Goal: Information Seeking & Learning: Check status

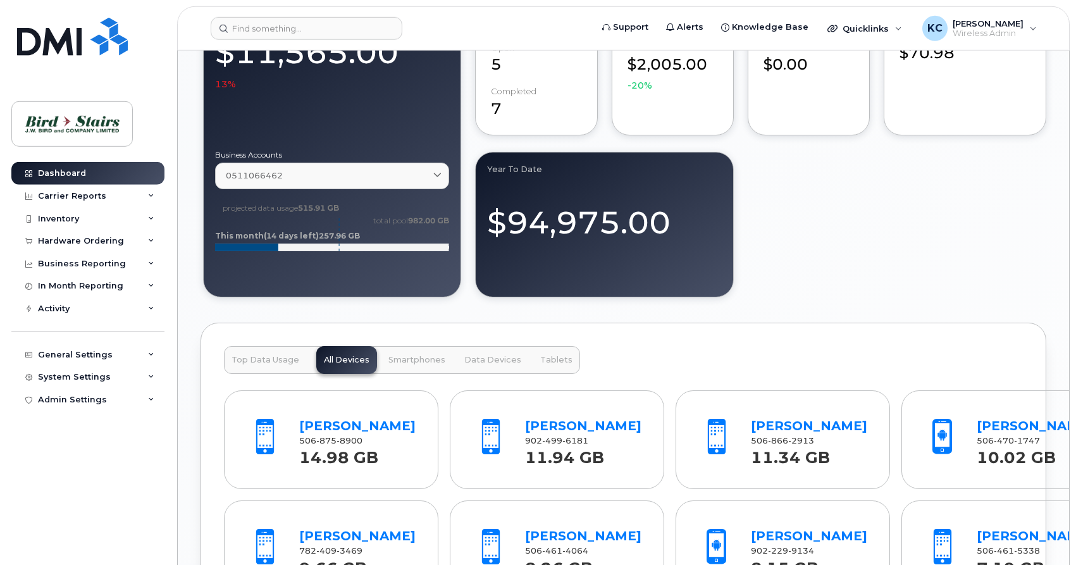
scroll to position [1033, 0]
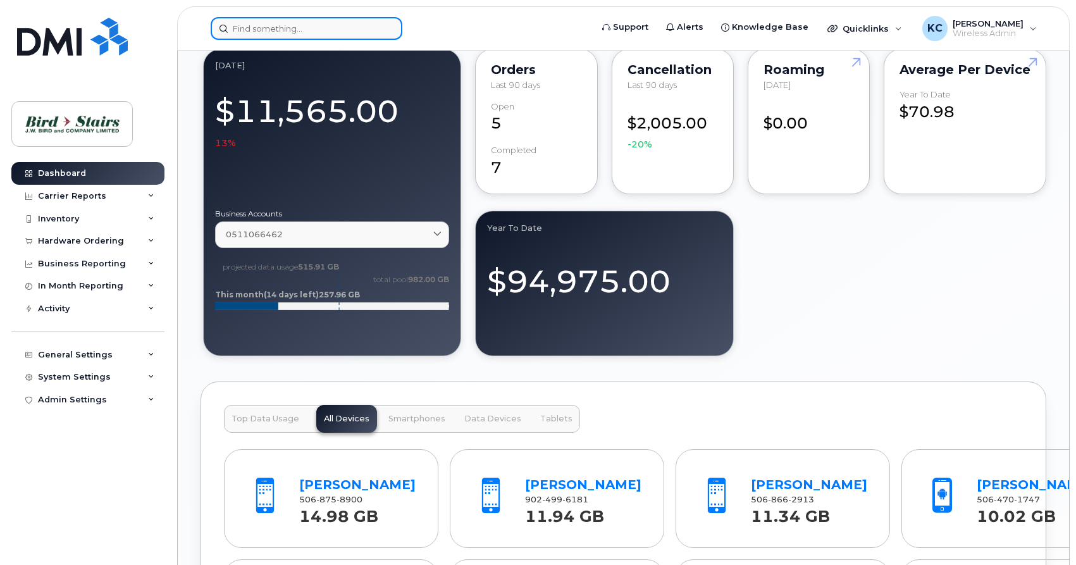
click at [268, 30] on input at bounding box center [307, 28] width 192 height 23
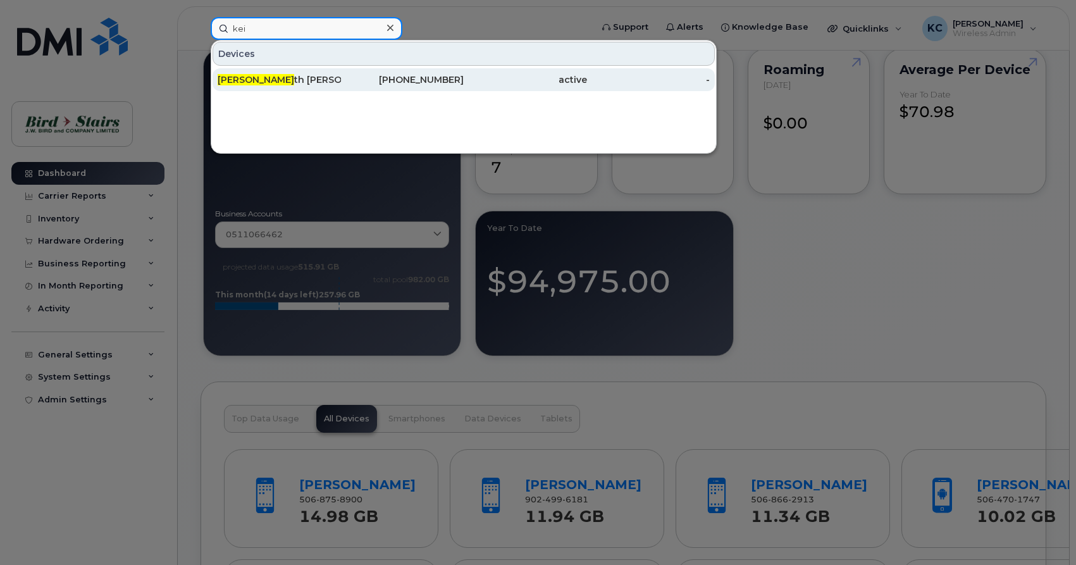
type input "kei"
click at [260, 79] on div "[PERSON_NAME]" at bounding box center [279, 79] width 123 height 13
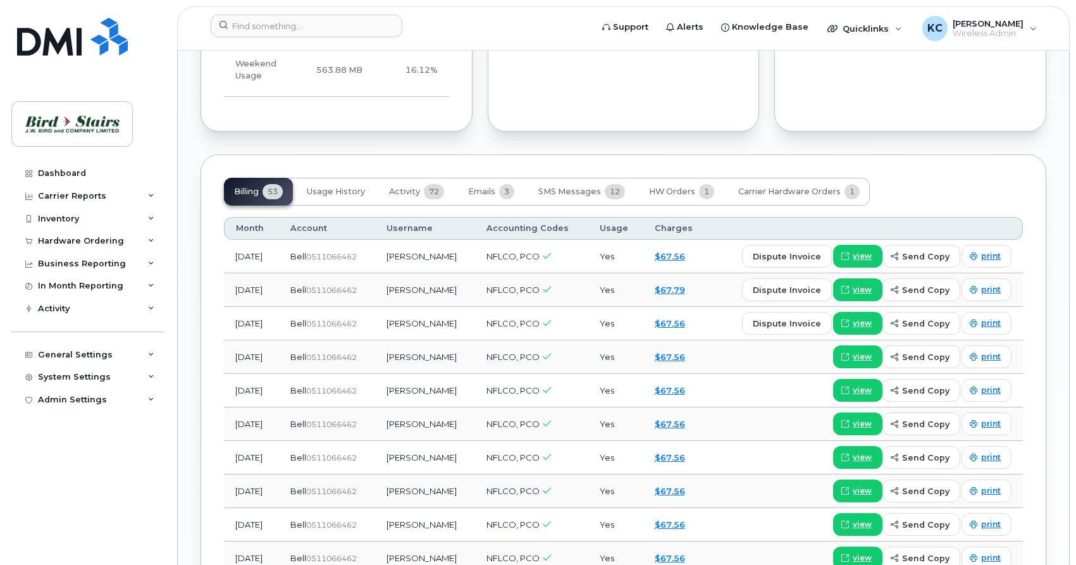
scroll to position [1033, 0]
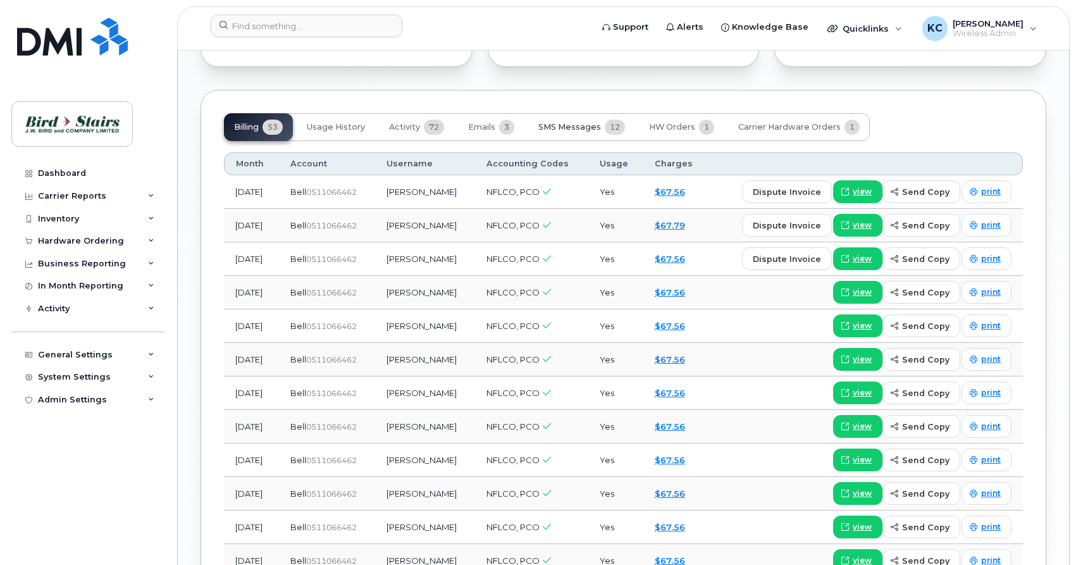
click at [561, 122] on span "SMS Messages" at bounding box center [570, 127] width 63 height 10
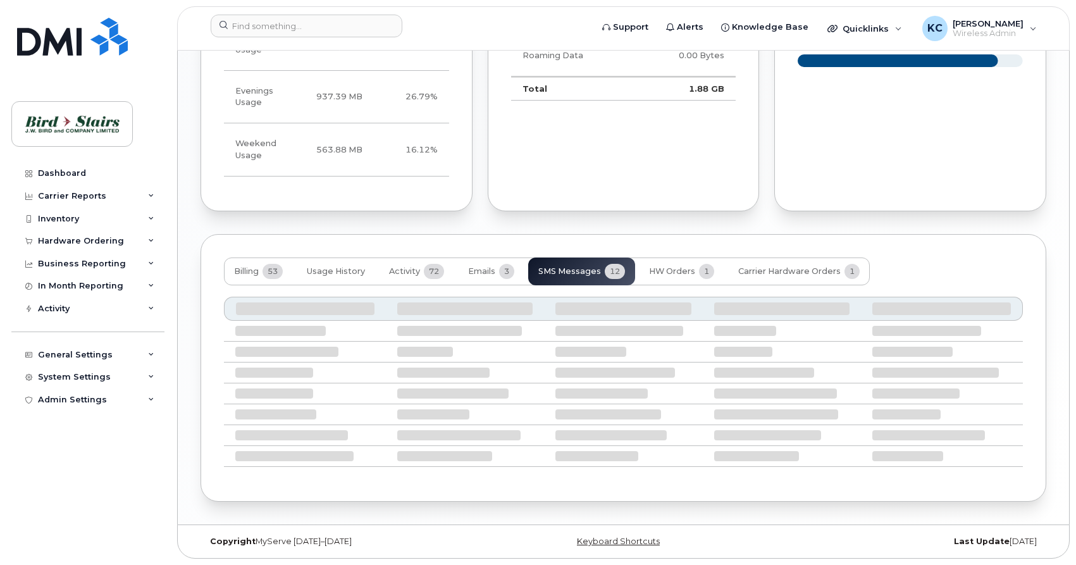
scroll to position [876, 0]
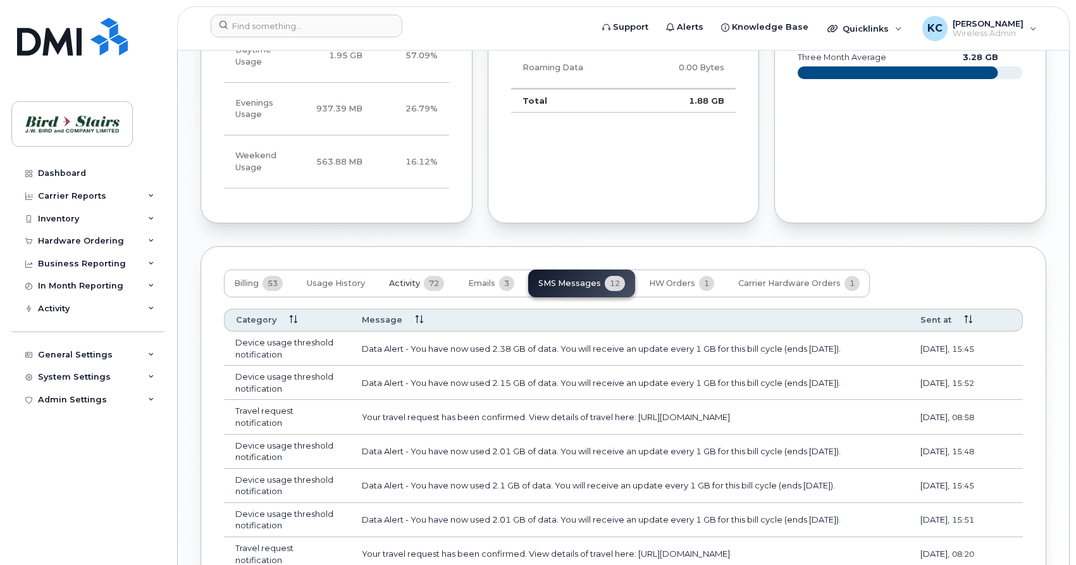
click at [411, 278] on span "Activity" at bounding box center [404, 283] width 31 height 10
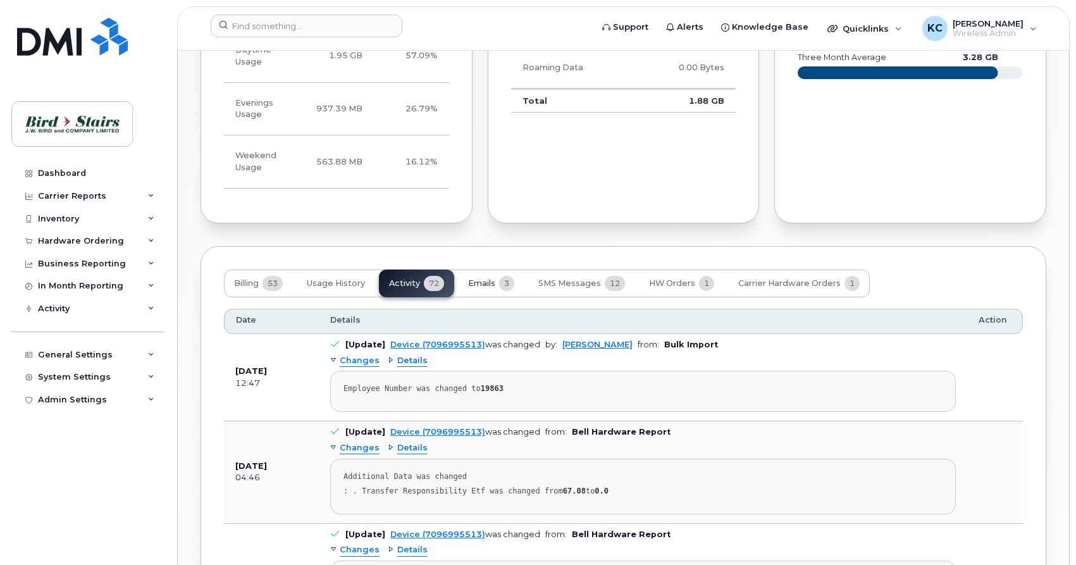
click at [490, 278] on span "Emails" at bounding box center [481, 283] width 27 height 10
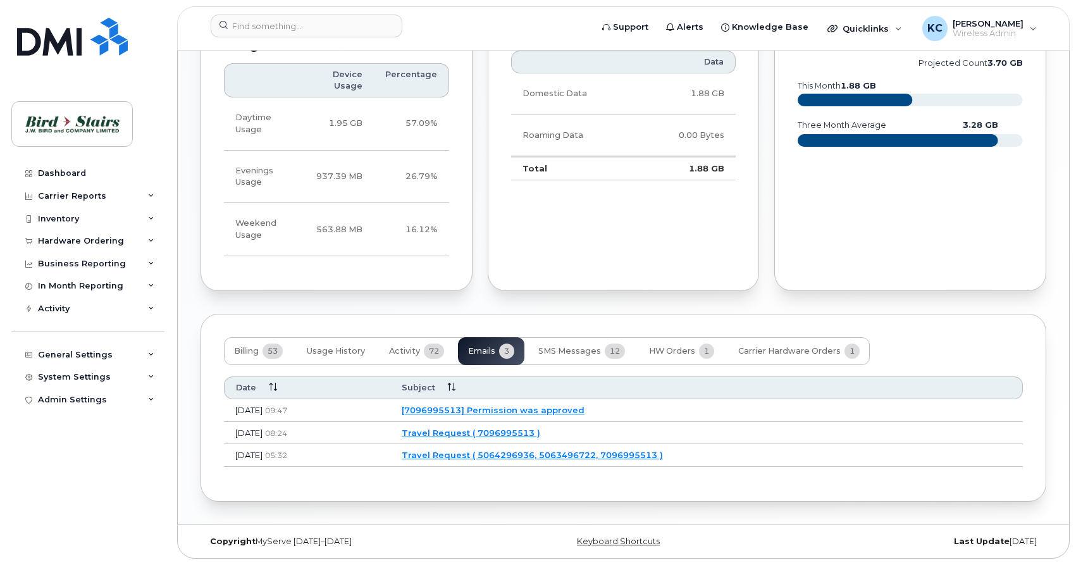
scroll to position [797, 0]
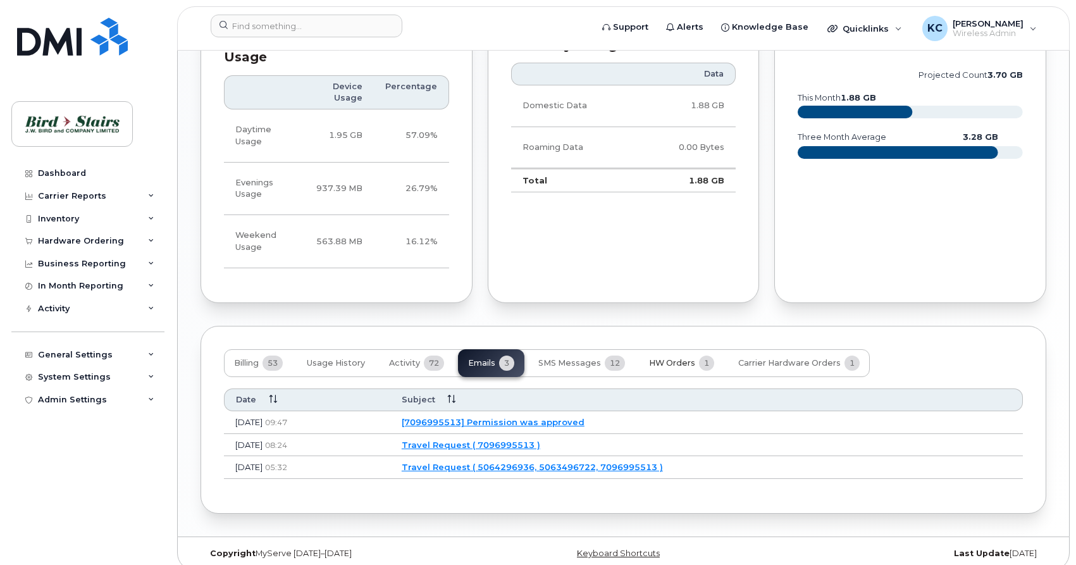
click at [652, 358] on span "HW Orders" at bounding box center [672, 363] width 46 height 10
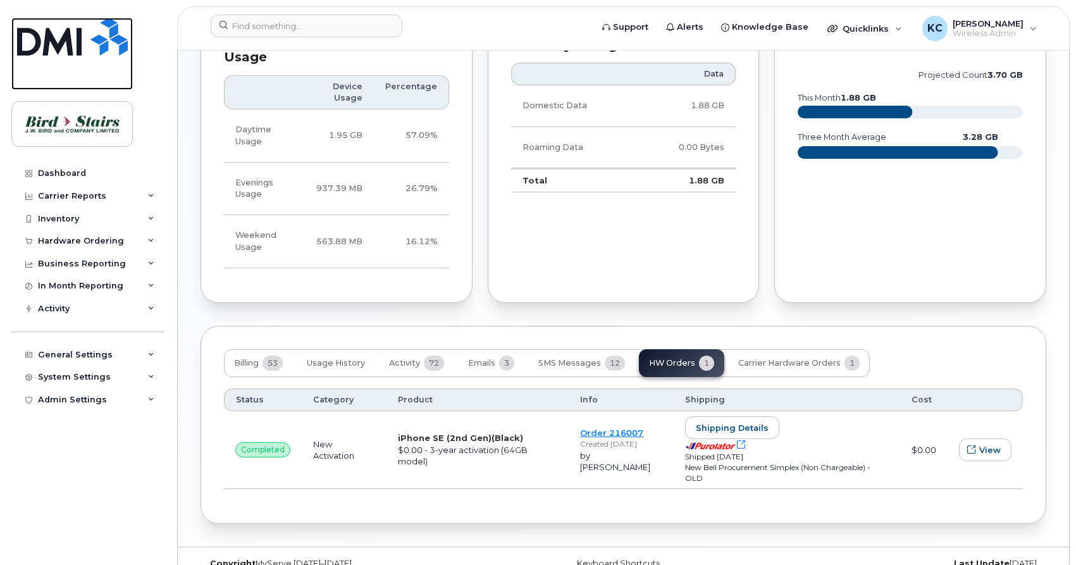
click at [77, 35] on img at bounding box center [72, 37] width 111 height 38
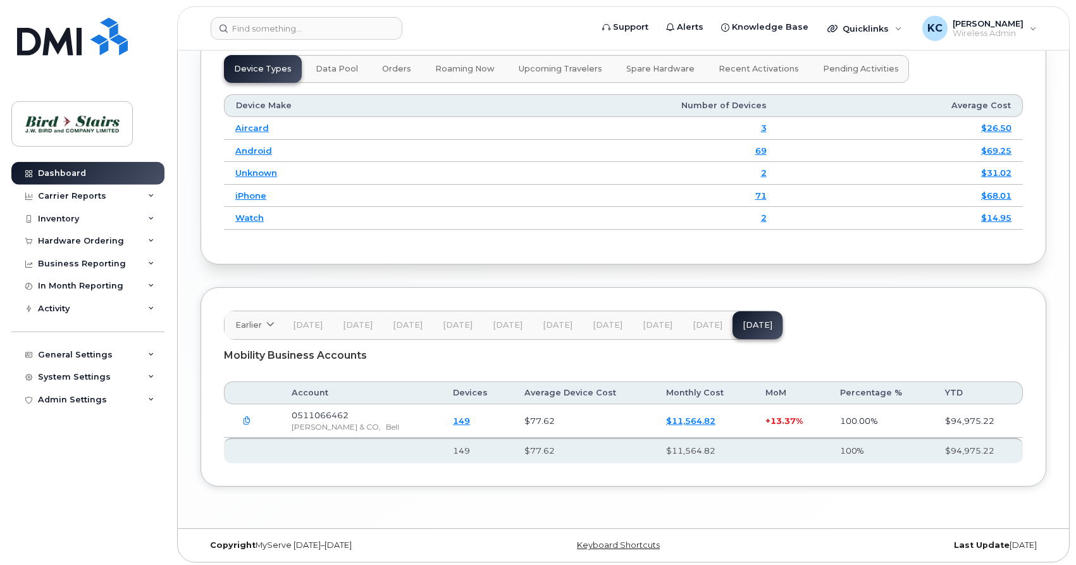
scroll to position [1678, 0]
